Goal: Task Accomplishment & Management: Complete application form

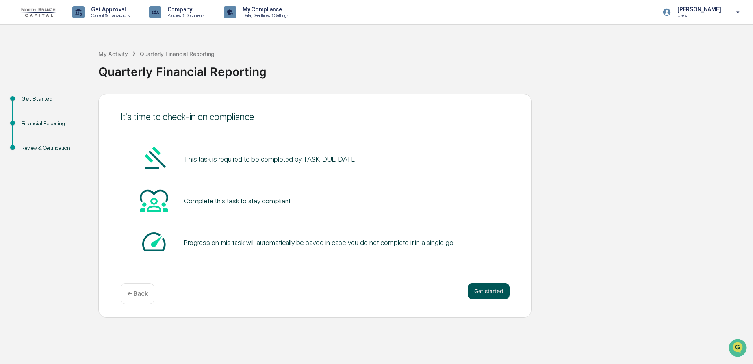
click at [506, 295] on button "Get started" at bounding box center [489, 291] width 42 height 16
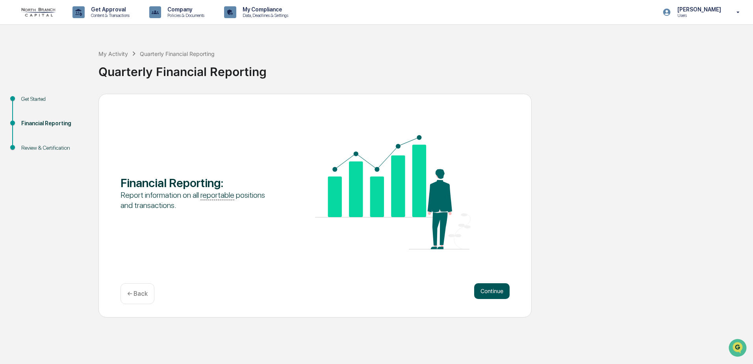
click at [501, 291] on button "Continue" at bounding box center [491, 291] width 35 height 16
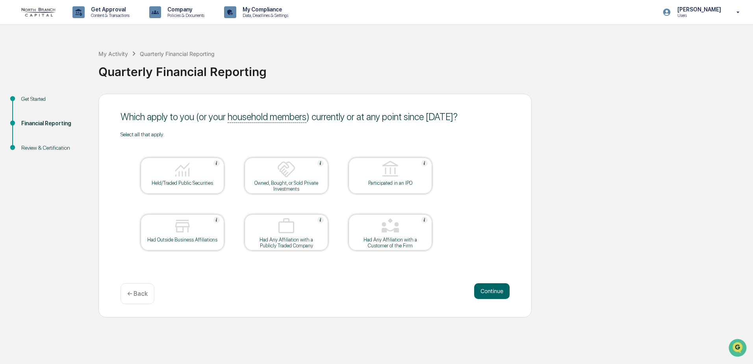
click at [206, 181] on div "Held/Traded Public Securities" at bounding box center [182, 183] width 71 height 6
click at [487, 288] on button "Continue" at bounding box center [491, 291] width 35 height 16
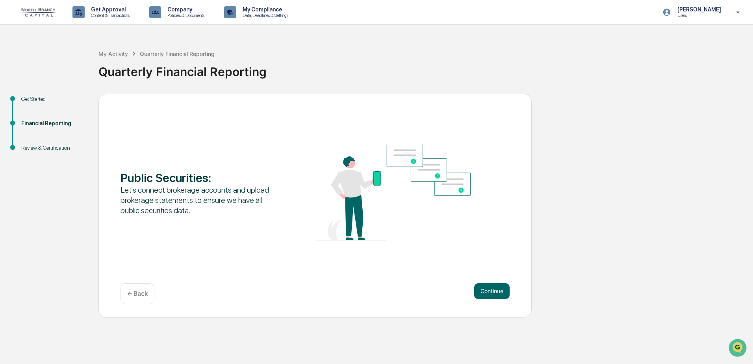
click at [487, 288] on button "Continue" at bounding box center [491, 291] width 35 height 16
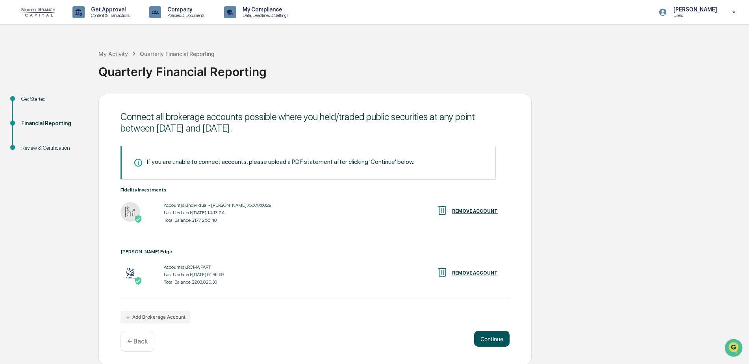
click at [492, 332] on button "Continue" at bounding box center [491, 339] width 35 height 16
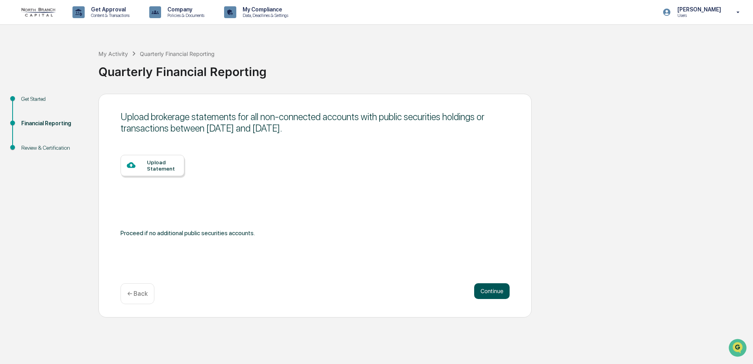
click at [487, 291] on button "Continue" at bounding box center [491, 291] width 35 height 16
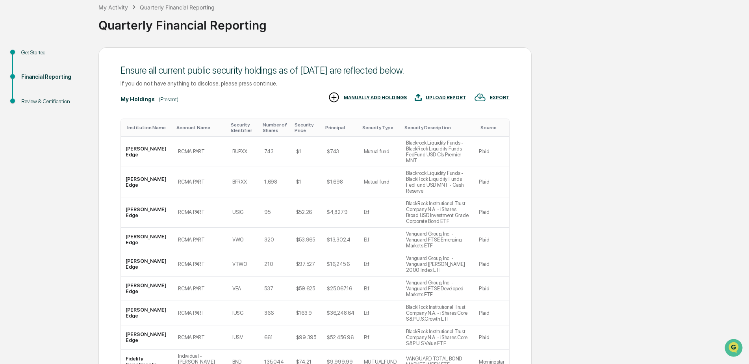
scroll to position [96, 0]
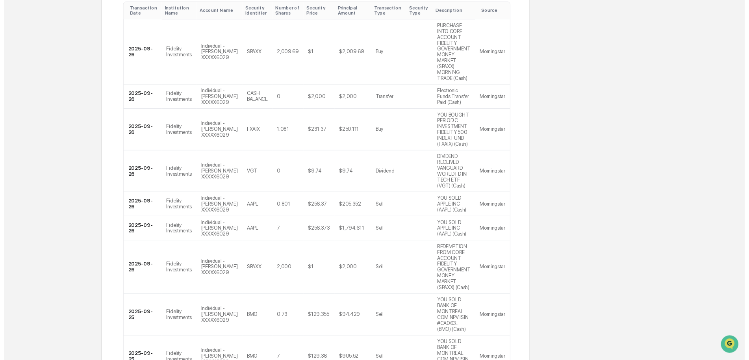
scroll to position [197, 0]
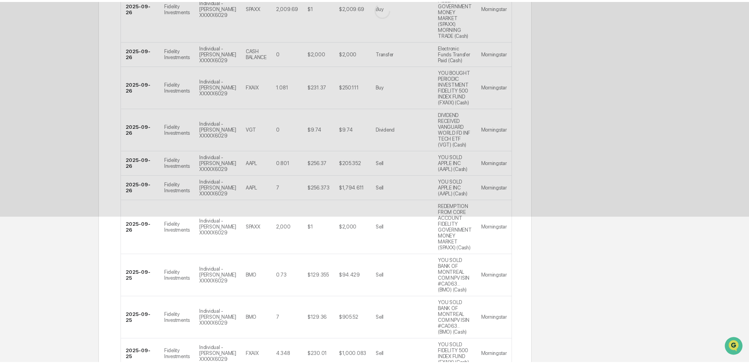
scroll to position [0, 0]
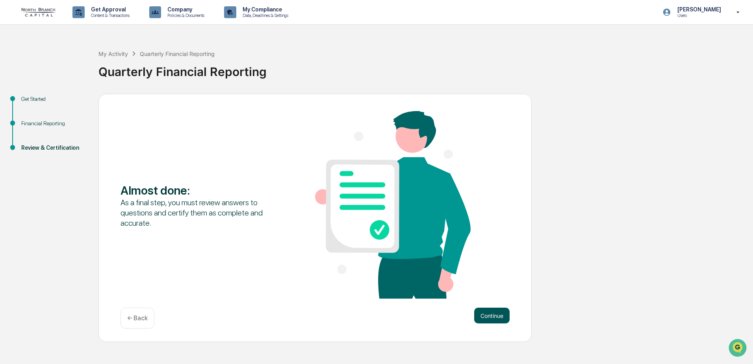
click at [496, 318] on button "Continue" at bounding box center [491, 315] width 35 height 16
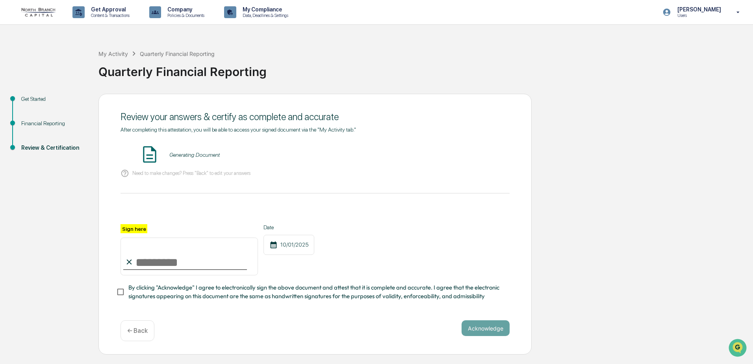
click at [161, 257] on input "Sign here" at bounding box center [188, 256] width 137 height 38
type input "**********"
click at [479, 331] on button "Acknowledge" at bounding box center [485, 328] width 48 height 16
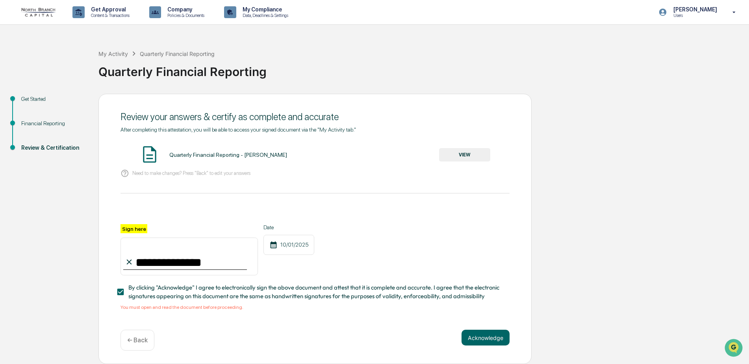
click at [456, 155] on button "VIEW" at bounding box center [464, 154] width 51 height 13
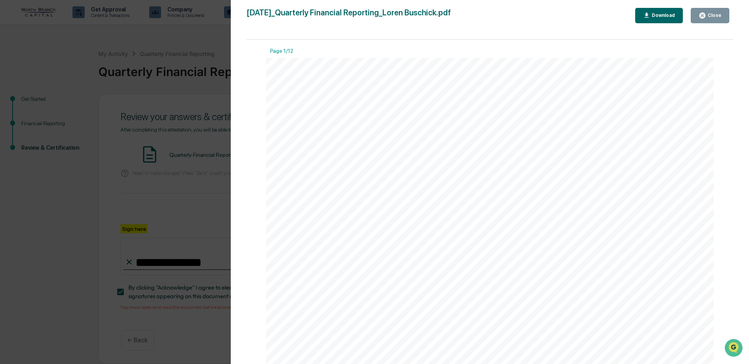
click at [647, 14] on icon "button" at bounding box center [646, 15] width 7 height 7
drag, startPoint x: 355, startPoint y: 30, endPoint x: 465, endPoint y: 33, distance: 109.5
click at [366, 30] on div "[DATE]_Quarterly Financial Reporting_Loren Buschick.pdf Close Download Page 1/1…" at bounding box center [489, 190] width 487 height 364
click at [706, 13] on icon "button" at bounding box center [701, 15] width 7 height 7
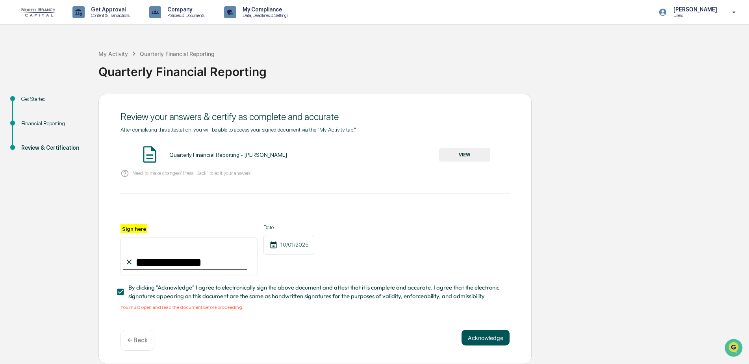
click at [490, 343] on button "Acknowledge" at bounding box center [485, 337] width 48 height 16
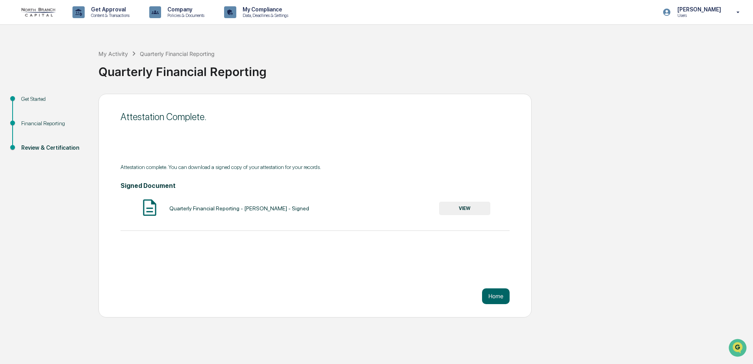
click at [456, 205] on button "VIEW" at bounding box center [464, 208] width 51 height 13
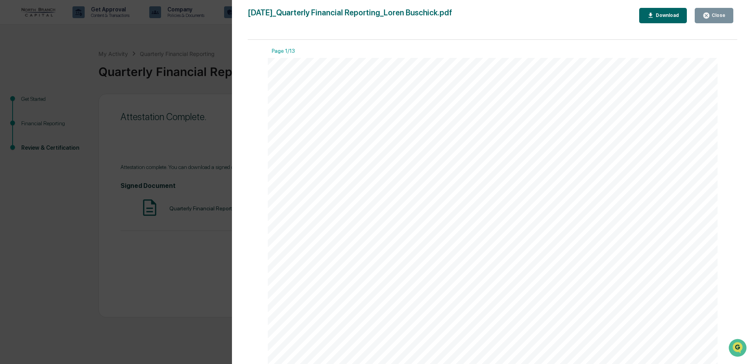
click at [679, 19] on div "Download" at bounding box center [663, 15] width 32 height 7
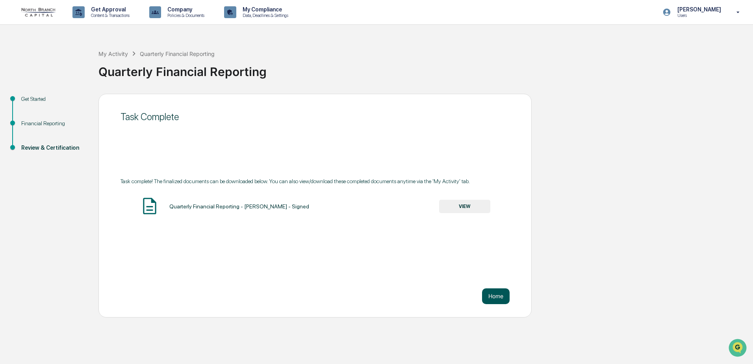
click at [504, 301] on button "Home" at bounding box center [496, 296] width 28 height 16
